Goal: Find specific page/section: Find specific page/section

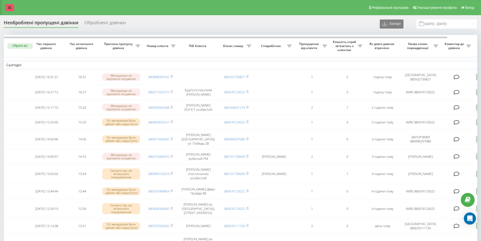
click at [8, 8] on icon at bounding box center [9, 8] width 3 height 4
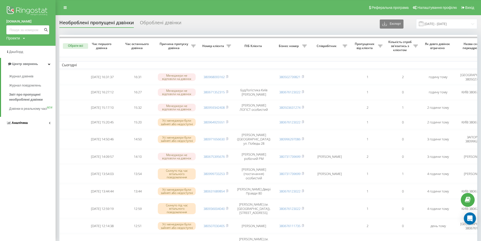
click at [21, 124] on span "Аналiтика" at bounding box center [20, 123] width 16 height 4
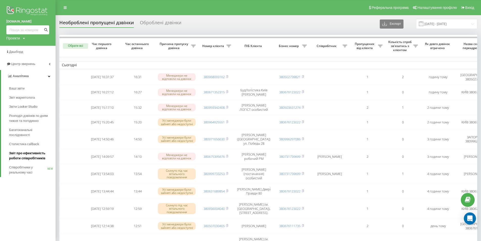
click at [29, 155] on span "Звіт про ефективність роботи співробітників" at bounding box center [31, 155] width 44 height 10
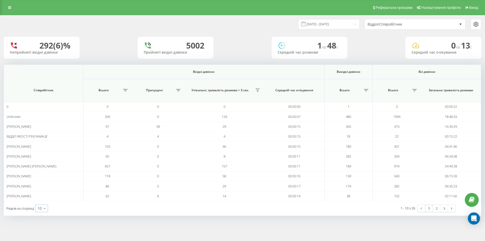
click at [41, 208] on div "10" at bounding box center [40, 207] width 4 height 5
click at [42, 186] on span "25" at bounding box center [40, 186] width 4 height 5
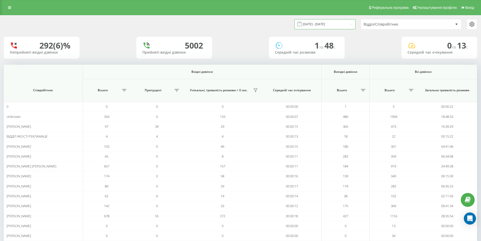
click at [328, 22] on input "[DATE] - [DATE]" at bounding box center [324, 24] width 61 height 10
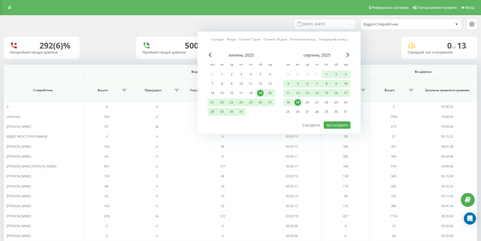
click at [297, 103] on div "19" at bounding box center [297, 102] width 7 height 7
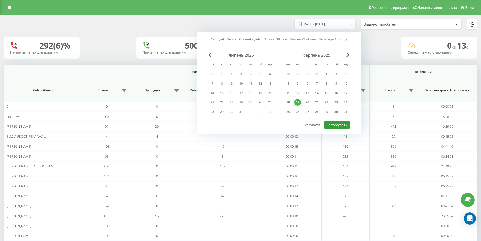
click at [338, 126] on button "Застосувати" at bounding box center [337, 124] width 27 height 7
type input "19.08.2025 - 19.08.2025"
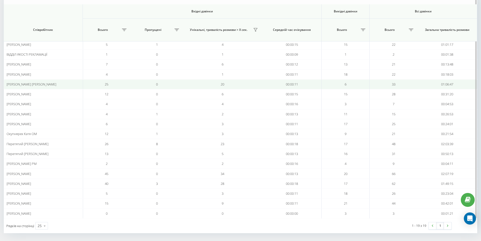
scroll to position [74, 0]
